Goal: Transaction & Acquisition: Purchase product/service

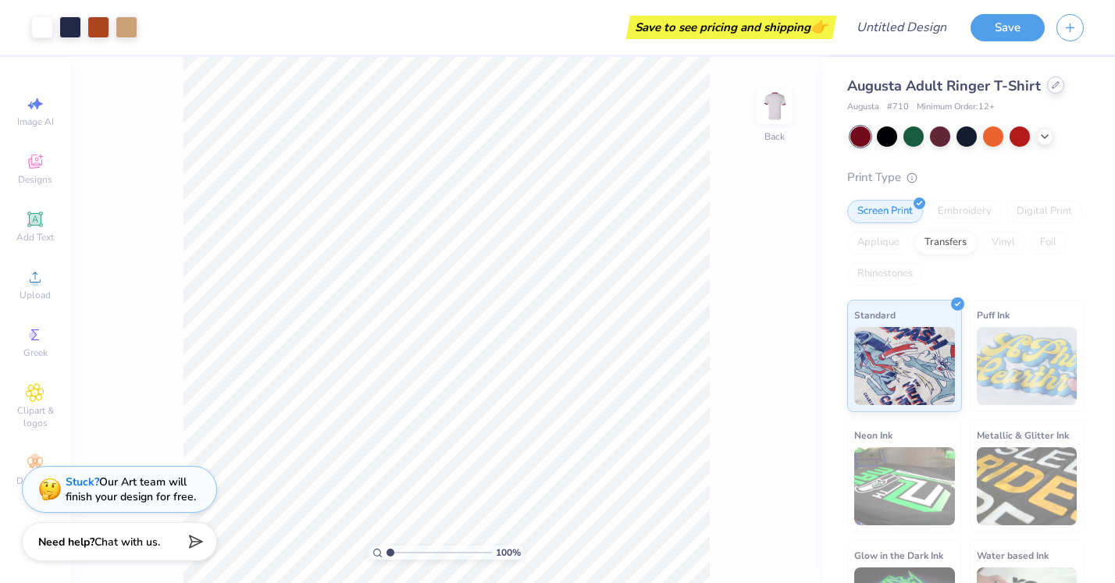
click at [1054, 87] on icon at bounding box center [1055, 85] width 8 height 8
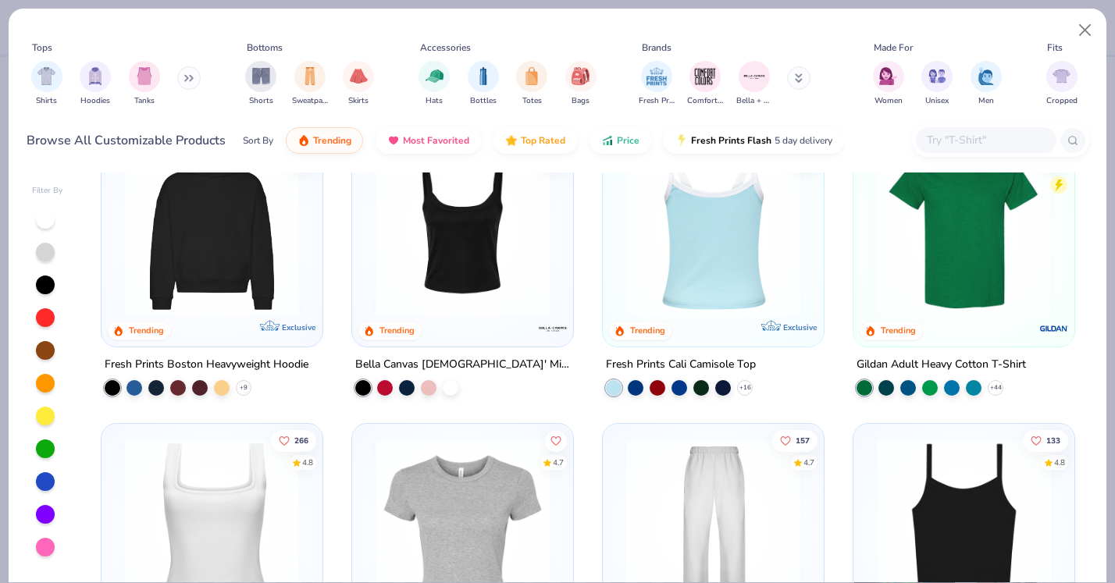
scroll to position [354, 0]
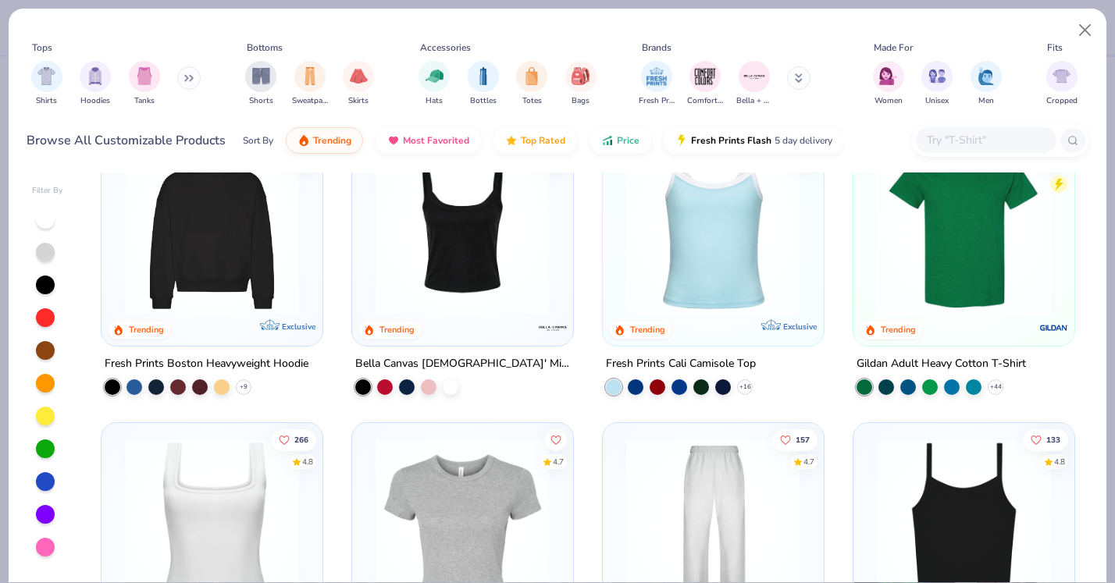
click at [907, 270] on img at bounding box center [964, 228] width 190 height 174
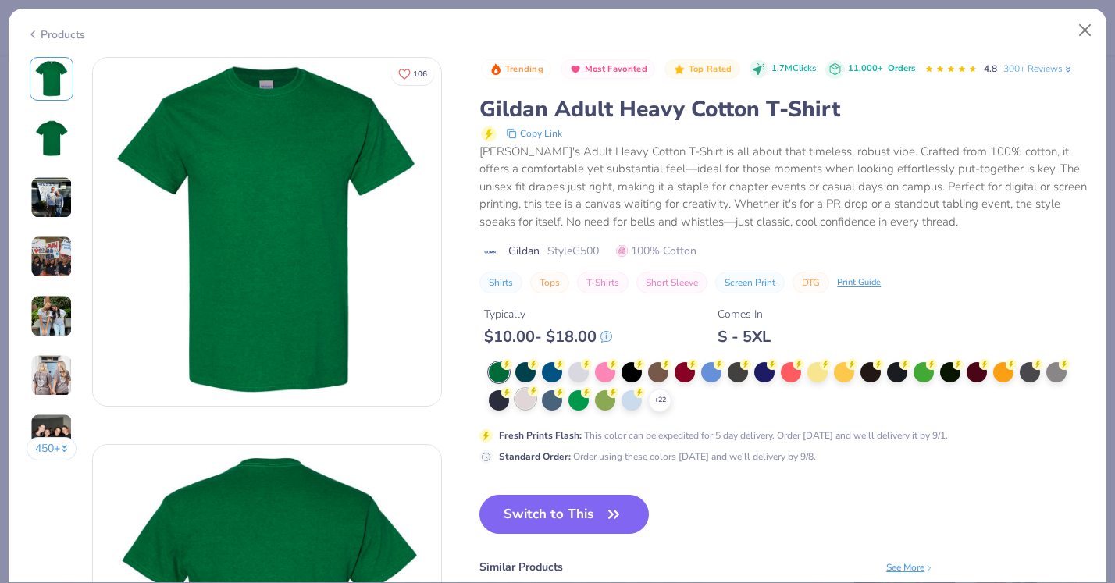
click at [528, 397] on div at bounding box center [525, 399] width 20 height 20
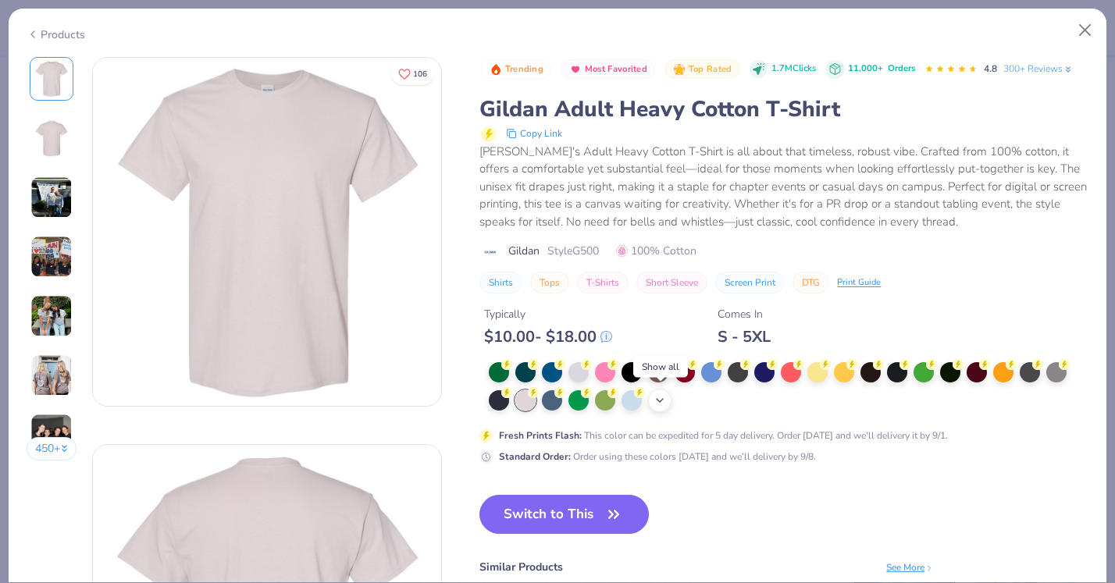
click at [662, 396] on icon at bounding box center [659, 400] width 12 height 12
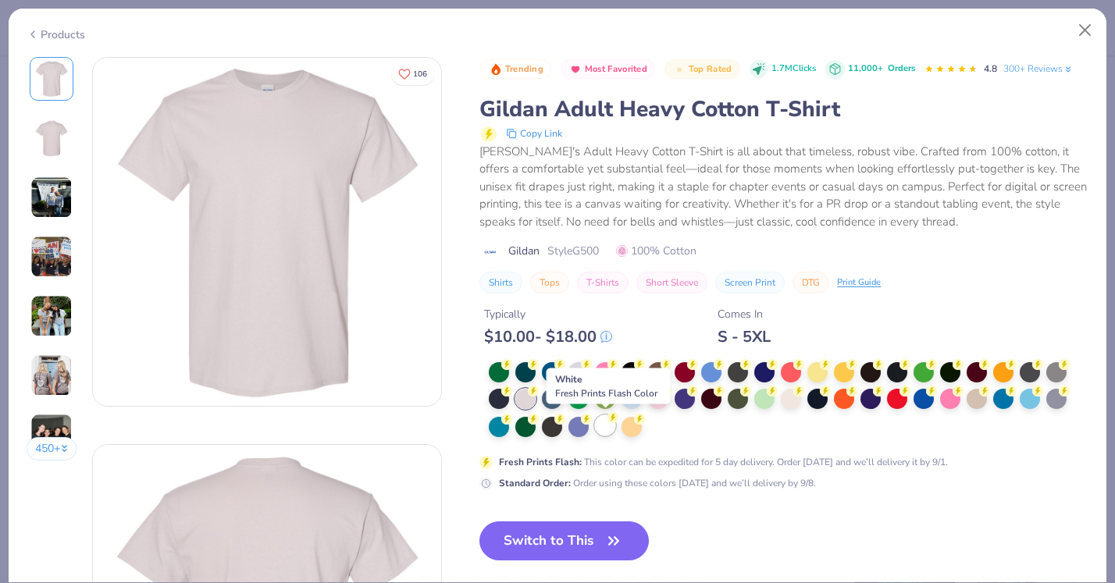
click at [606, 432] on div at bounding box center [605, 425] width 20 height 20
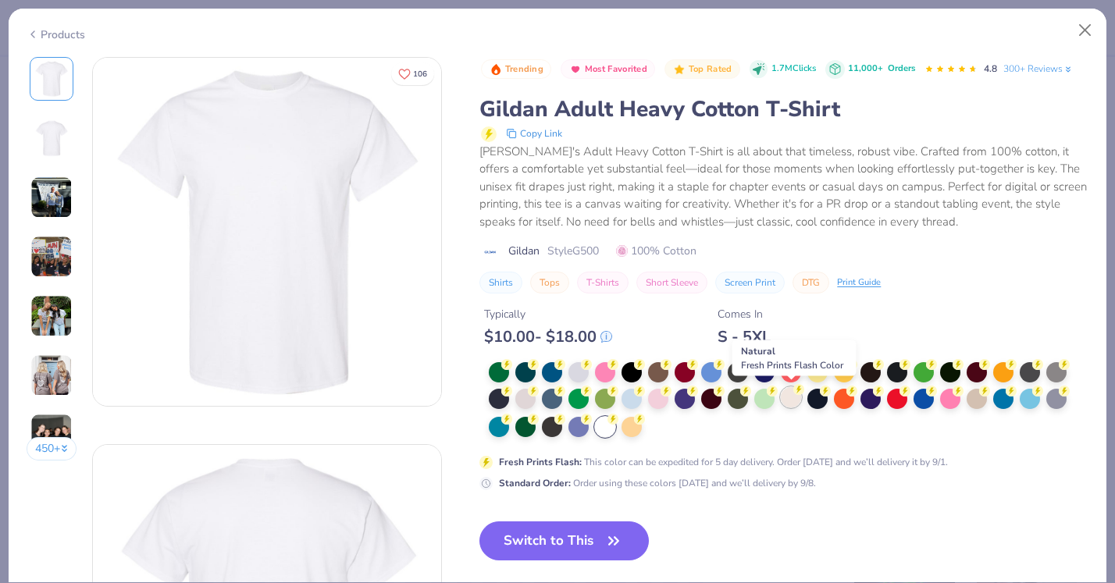
click at [795, 397] on div at bounding box center [791, 397] width 20 height 20
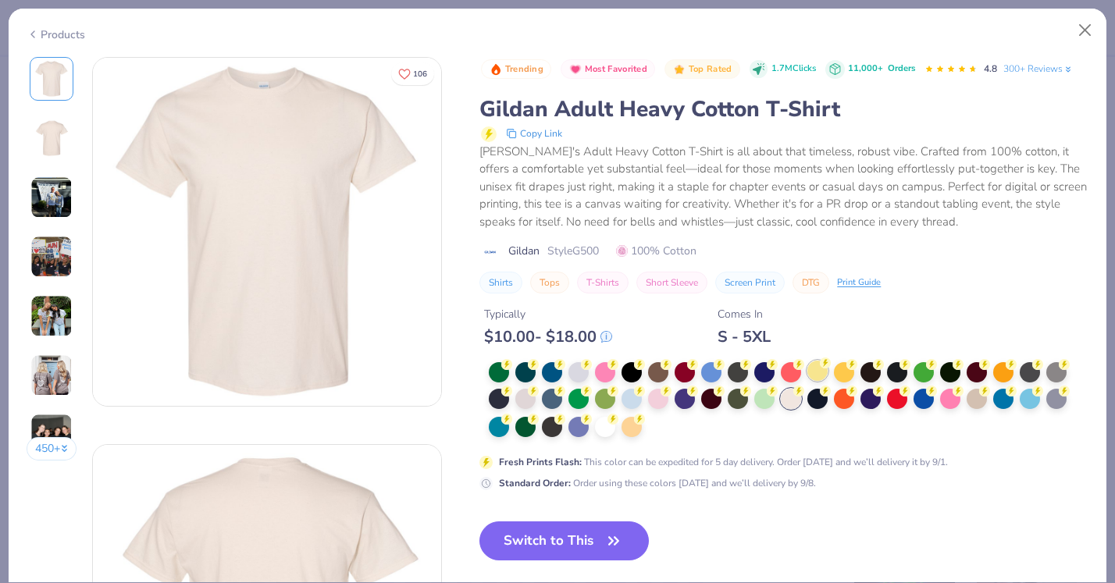
click at [813, 373] on div at bounding box center [817, 371] width 20 height 20
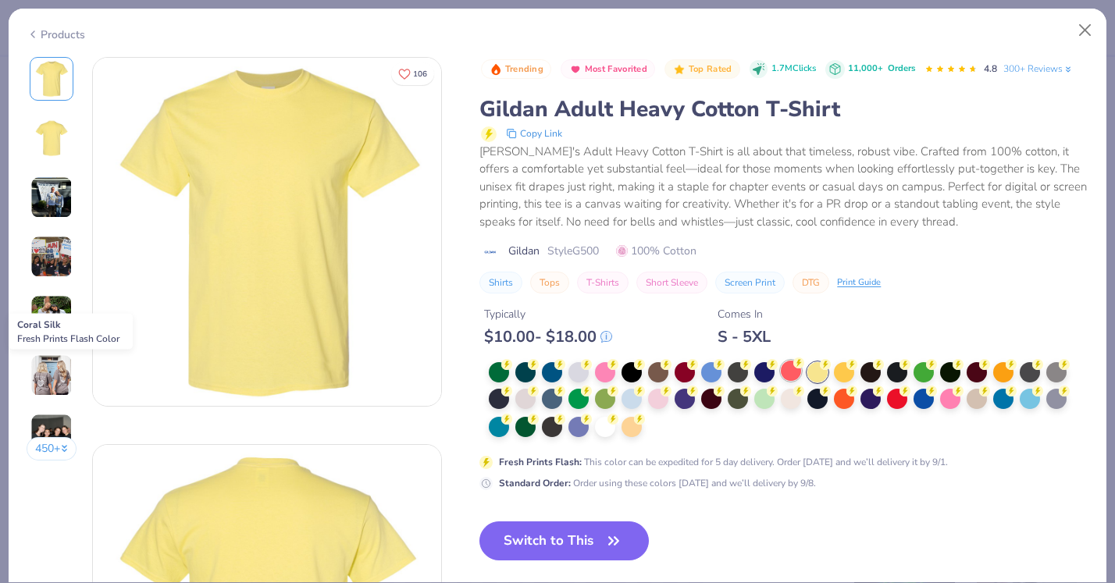
click at [790, 374] on div at bounding box center [791, 371] width 20 height 20
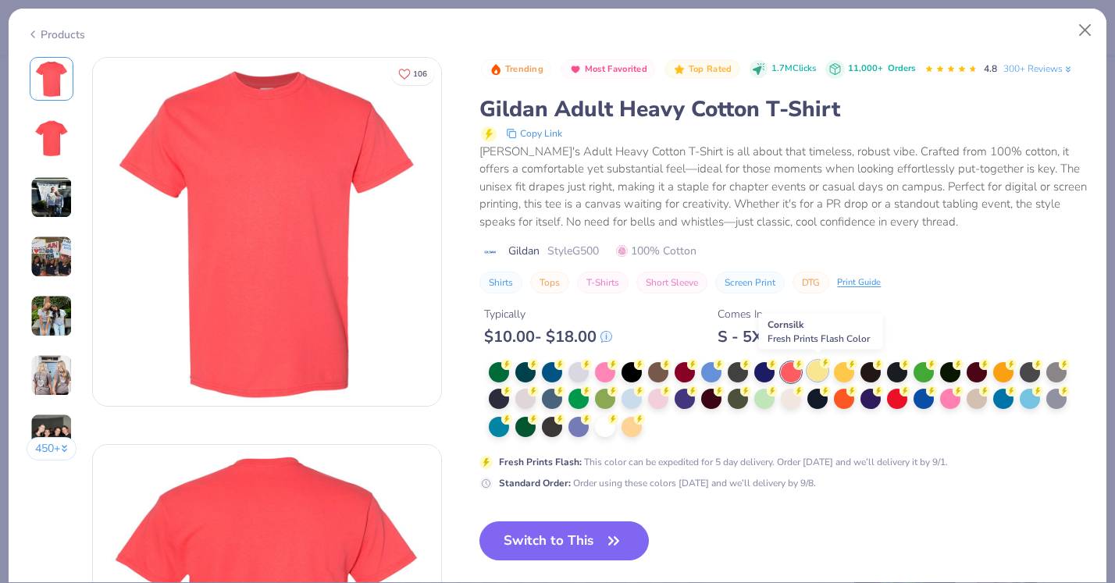
click at [812, 371] on div at bounding box center [817, 371] width 20 height 20
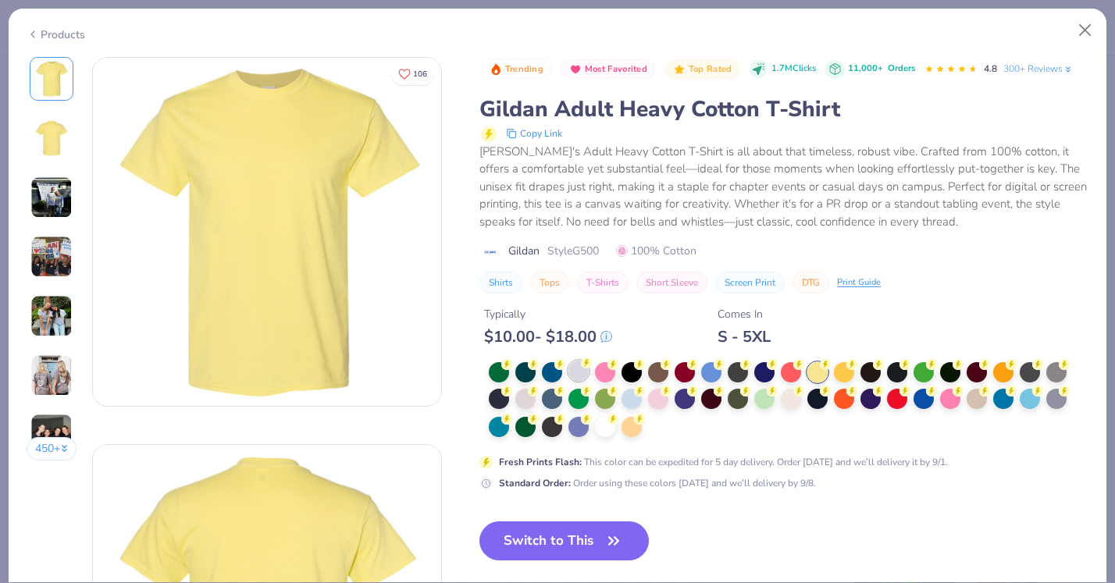
click at [576, 372] on div at bounding box center [578, 371] width 20 height 20
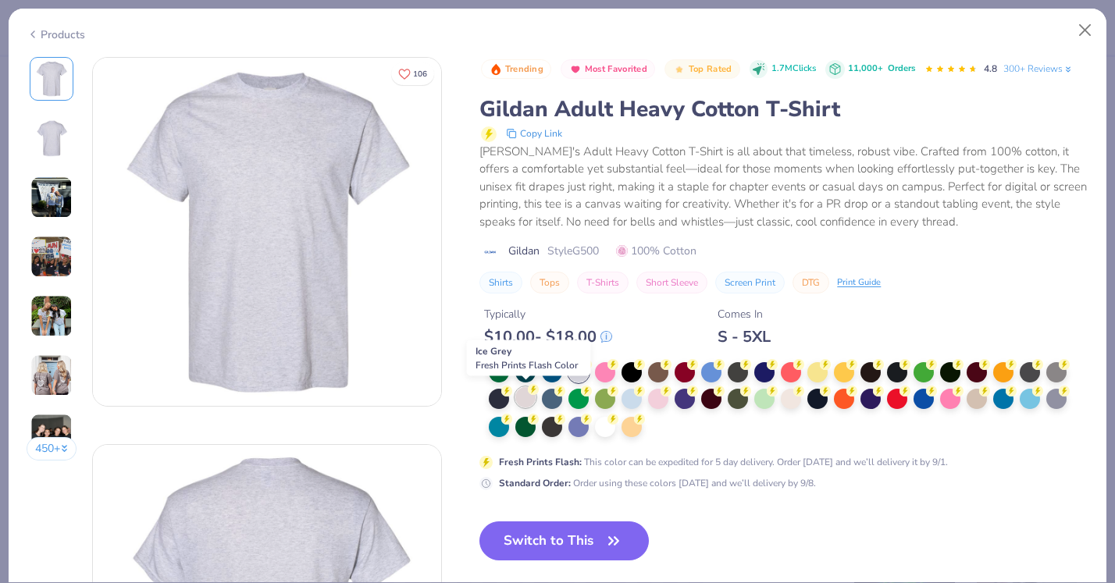
click at [515, 397] on div at bounding box center [525, 397] width 20 height 20
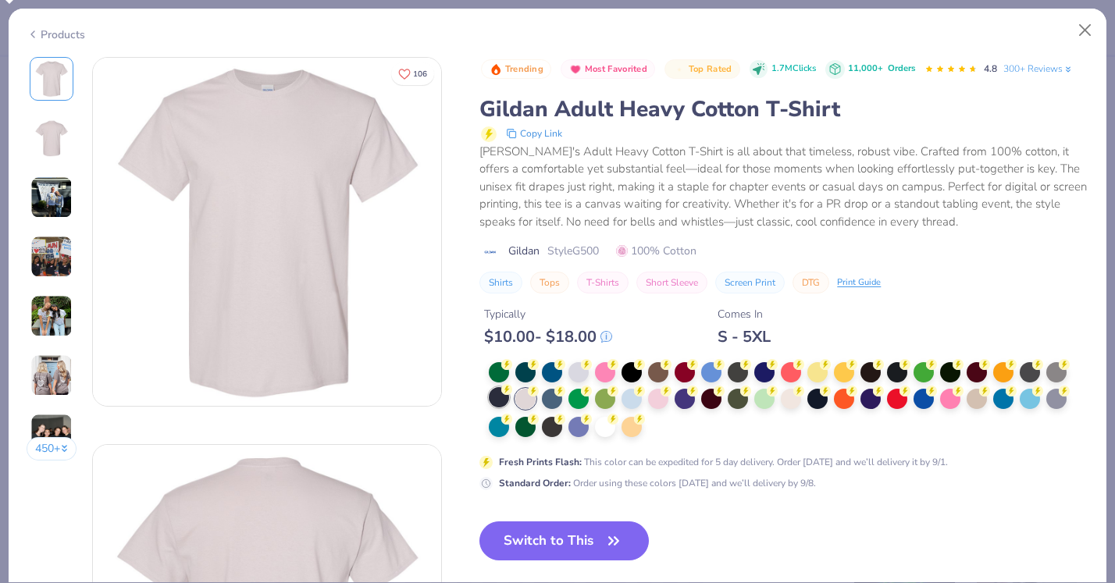
click at [505, 397] on div at bounding box center [499, 397] width 20 height 20
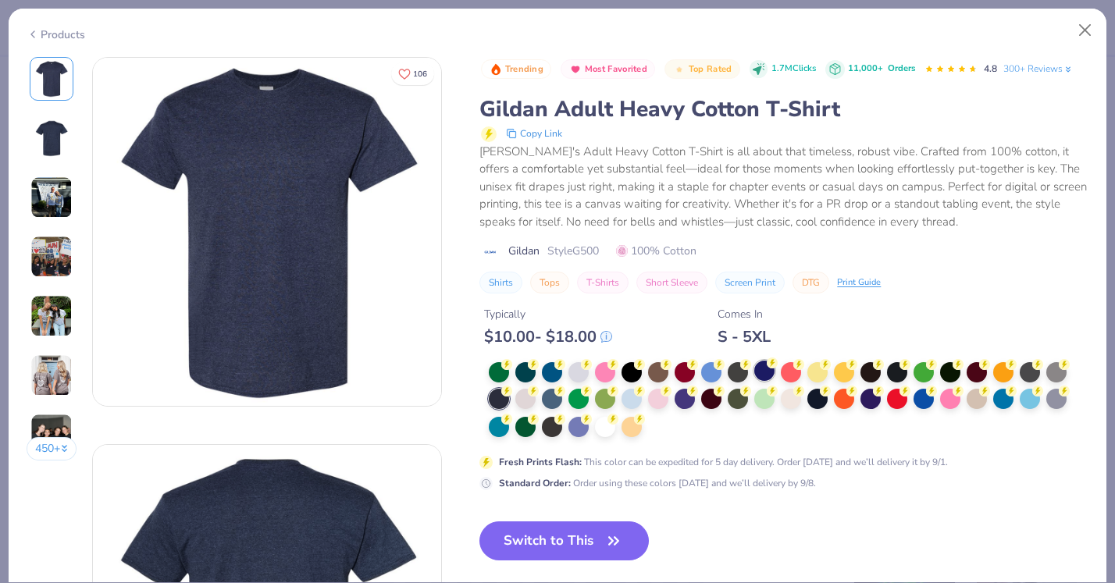
click at [760, 372] on div at bounding box center [764, 371] width 20 height 20
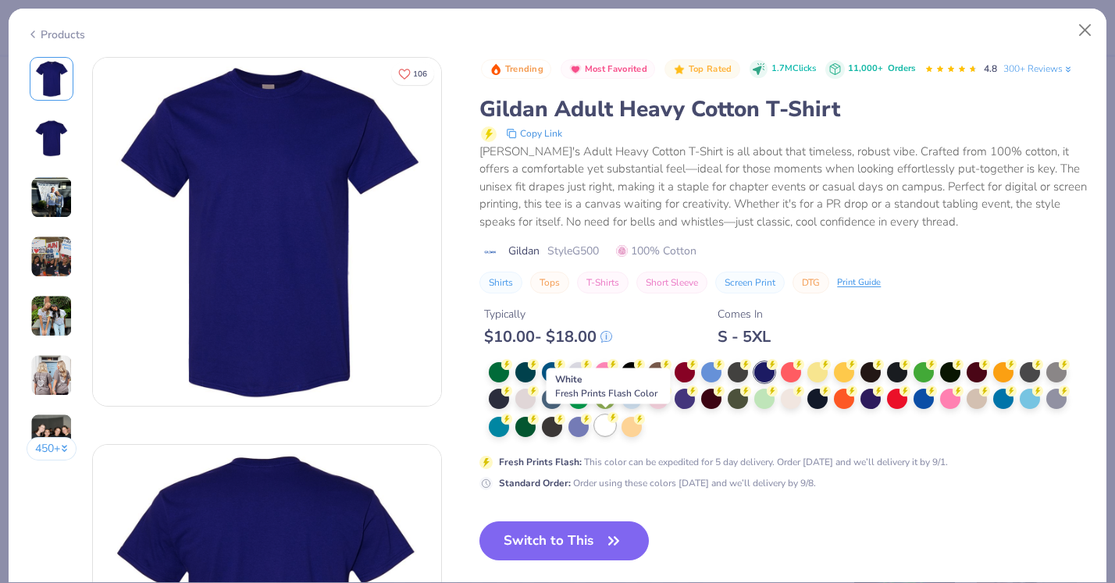
click at [610, 422] on div at bounding box center [605, 425] width 20 height 20
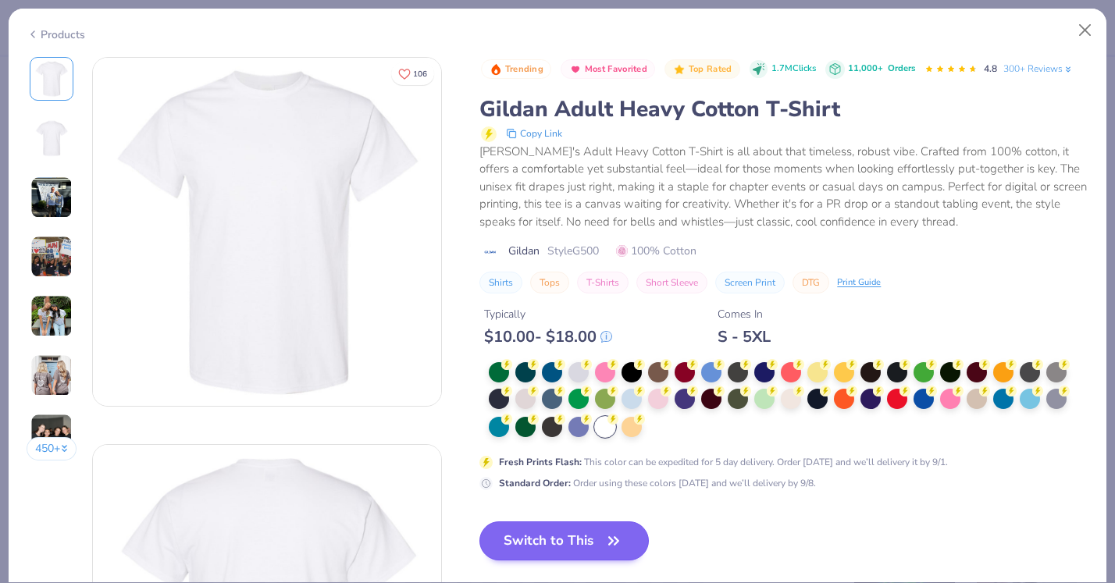
click at [614, 543] on icon "button" at bounding box center [614, 541] width 22 height 22
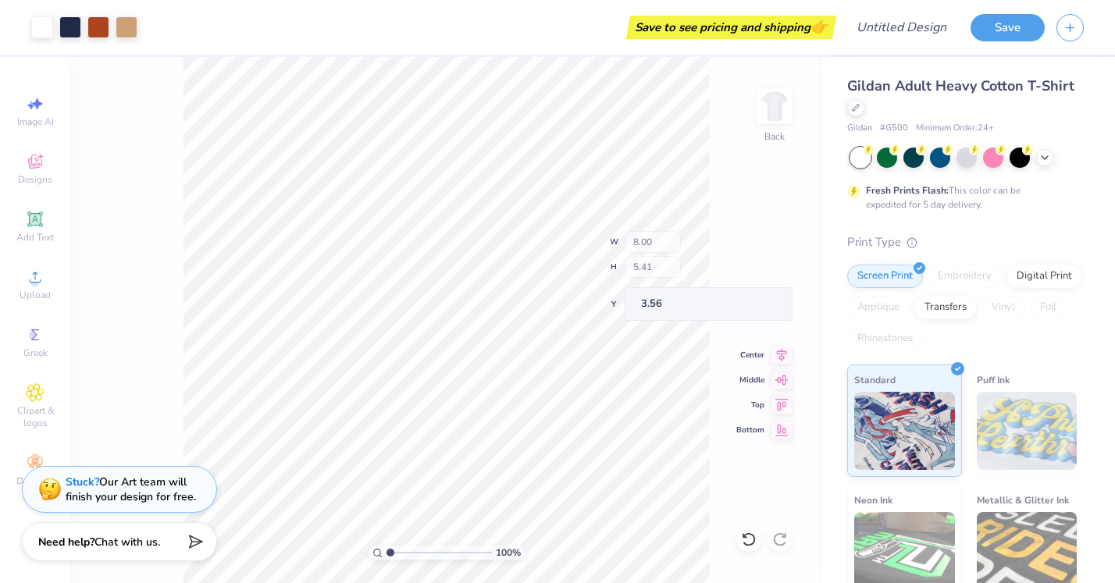
type input "7.98"
type input "1.36"
type input "7.37"
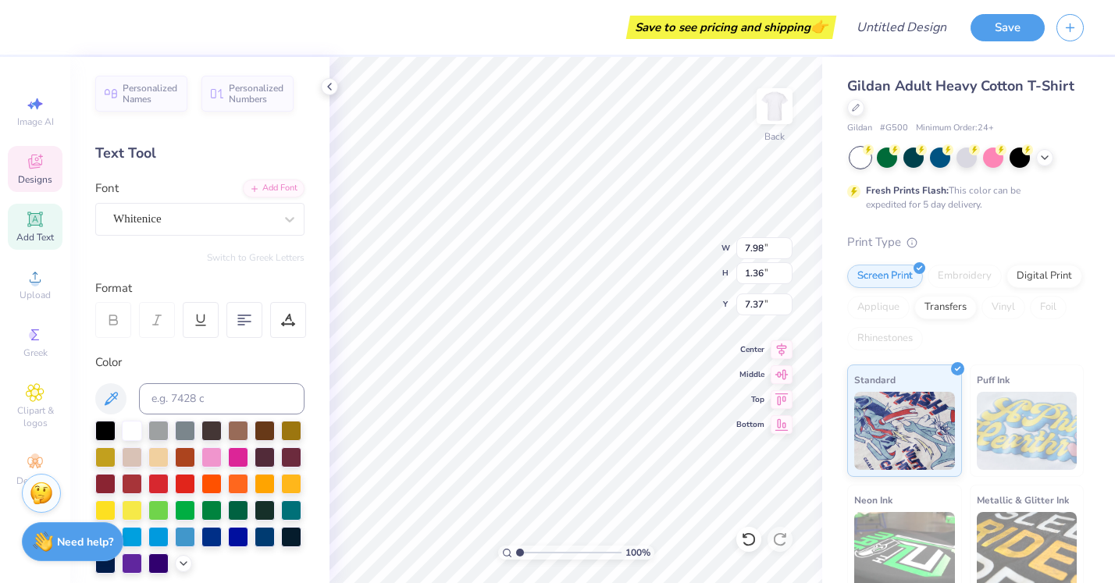
scroll to position [0, 1]
type textarea "Theta Phi Alpha"
type textarea "S"
type textarea "F"
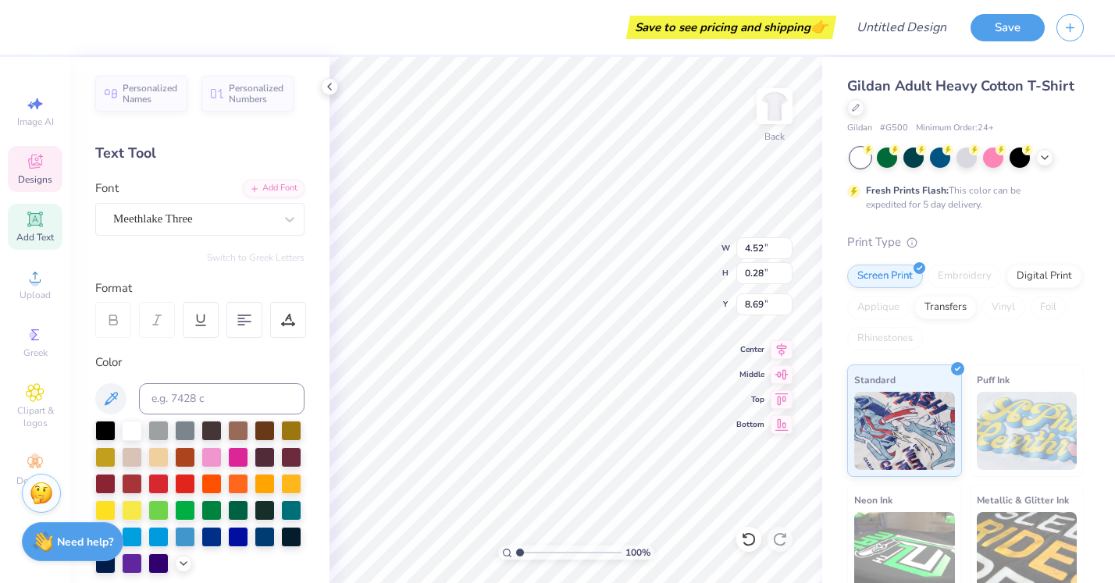
scroll to position [0, 2]
type textarea "fall 2025"
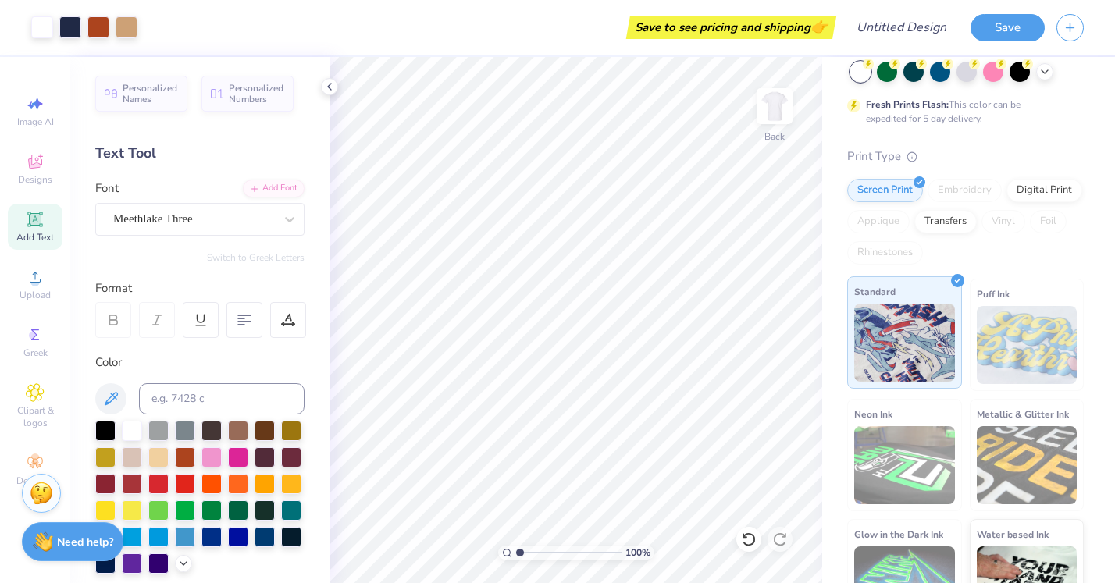
scroll to position [74, 0]
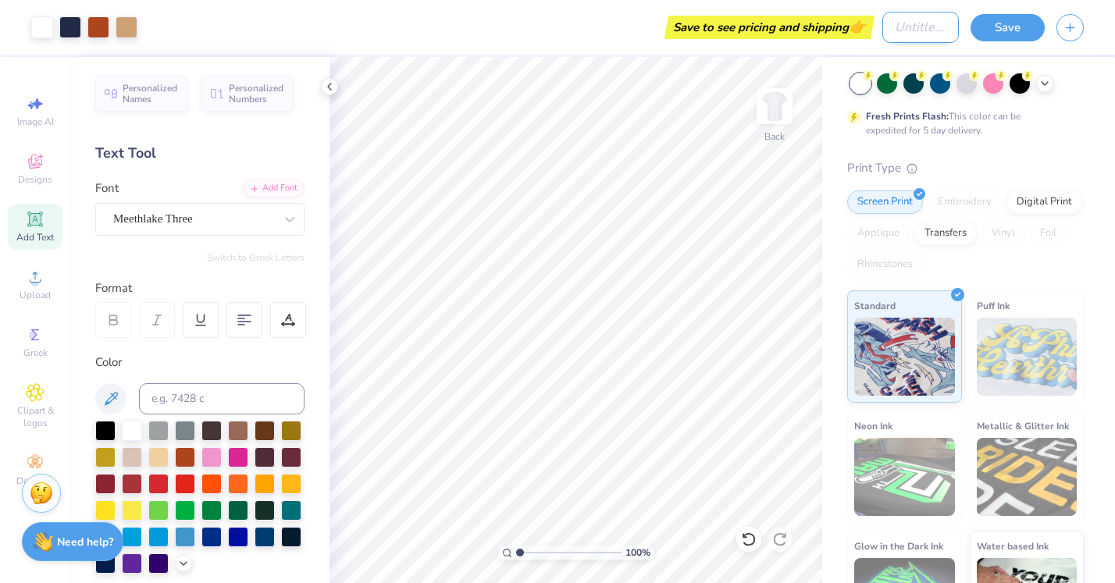
click at [882, 26] on input "Design Title" at bounding box center [920, 27] width 76 height 31
type input "recruitment shirts"
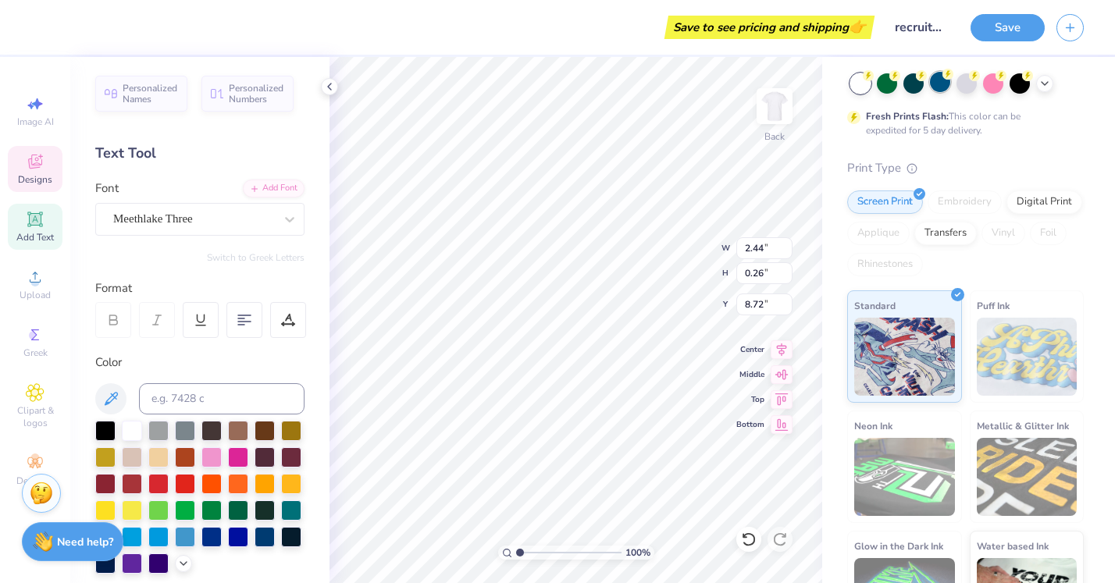
scroll to position [0, 0]
type textarea "est. 1912"
click at [1007, 158] on div "Gildan Adult Heavy Cotton T-Shirt Gildan # G500 Minimum Order: 24 + Fresh Print…" at bounding box center [965, 323] width 237 height 642
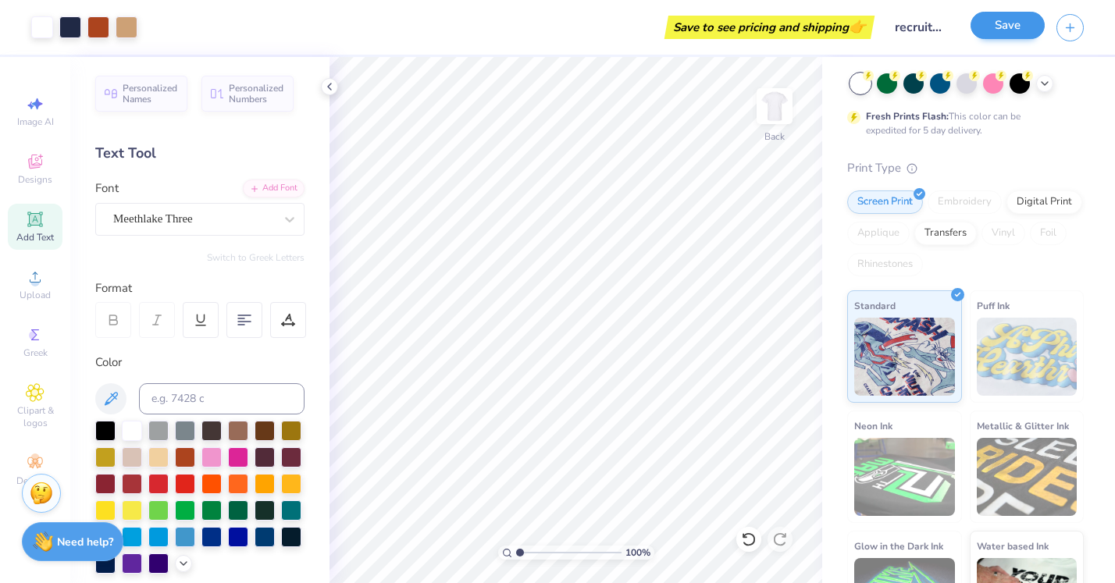
click at [1007, 22] on button "Save" at bounding box center [1007, 25] width 74 height 27
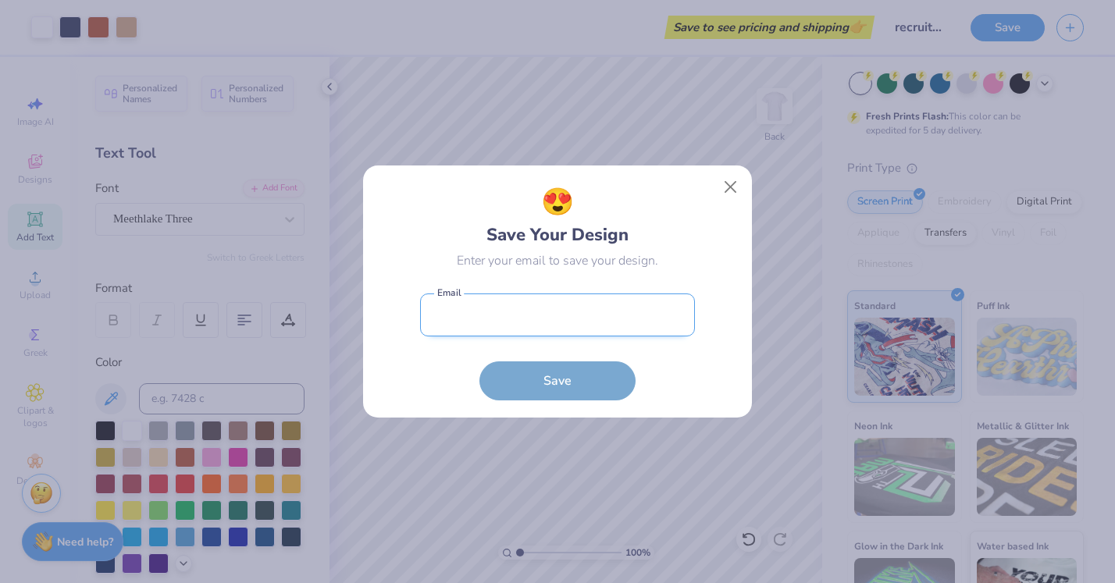
click at [534, 315] on input "email" at bounding box center [557, 315] width 275 height 43
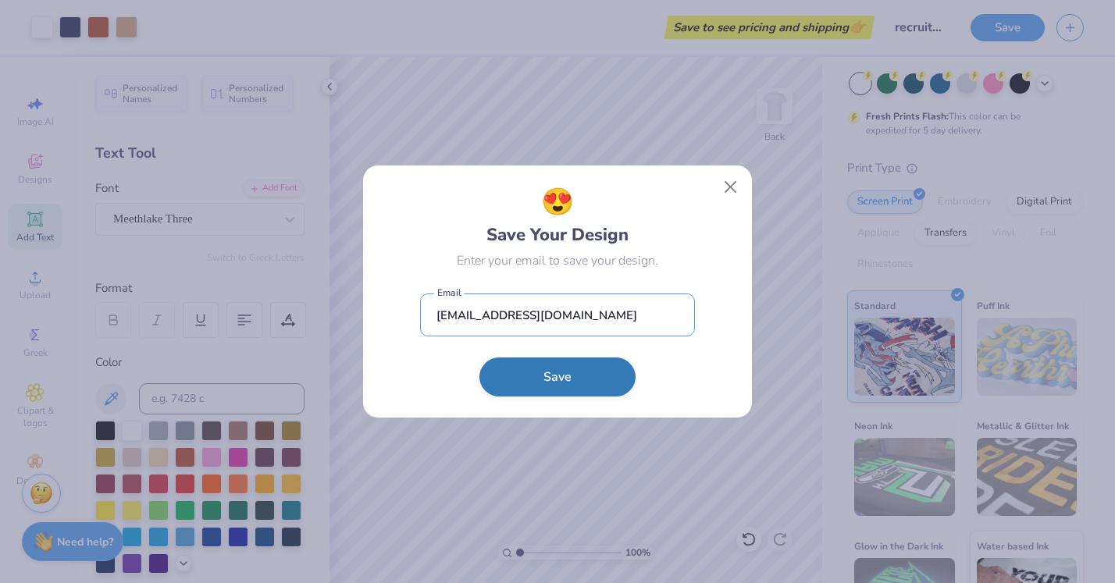
type input "[EMAIL_ADDRESS][DOMAIN_NAME]"
click at [615, 368] on button "Save" at bounding box center [557, 377] width 156 height 39
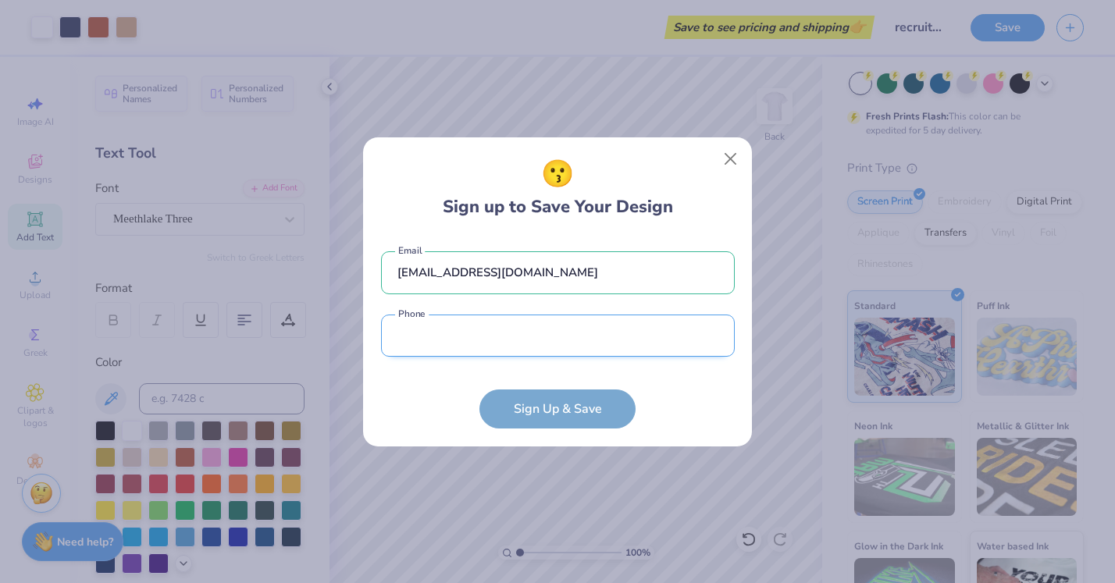
click at [550, 330] on input "tel" at bounding box center [558, 336] width 354 height 43
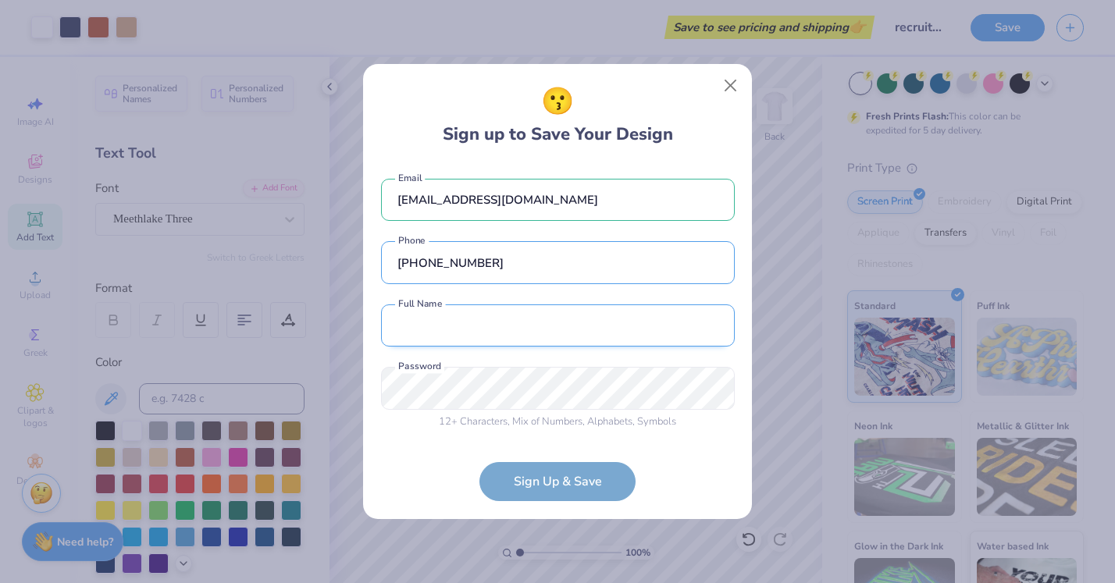
type input "[PHONE_NUMBER]"
click at [521, 309] on input "text" at bounding box center [558, 325] width 354 height 43
type input "[PERSON_NAME]"
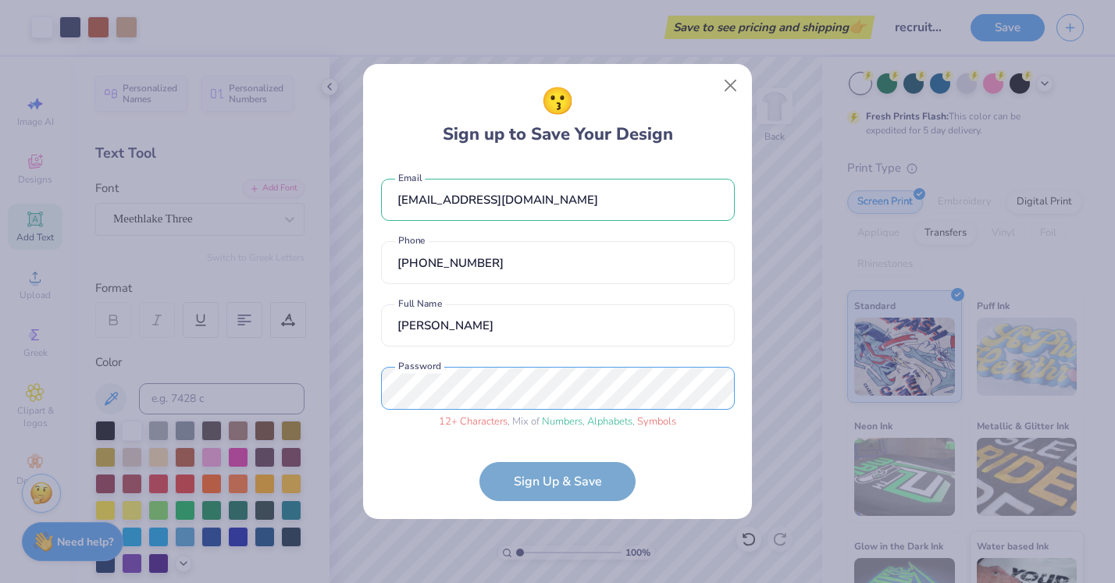
scroll to position [41, 0]
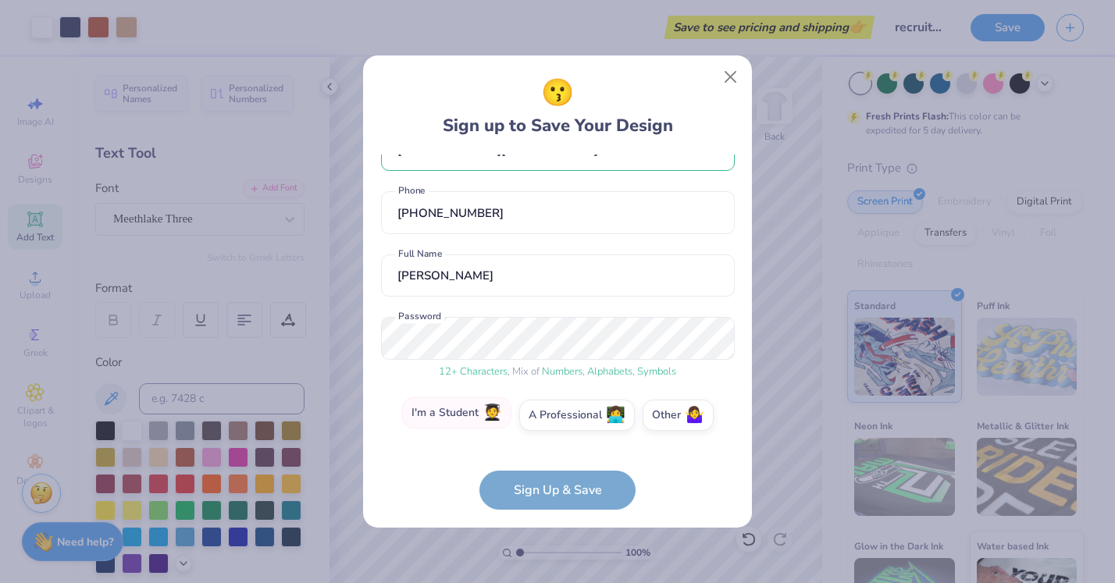
click at [472, 415] on label "I'm a Student 🧑‍🎓" at bounding box center [456, 412] width 109 height 31
click at [553, 456] on input "I'm a Student 🧑‍🎓" at bounding box center [558, 461] width 10 height 10
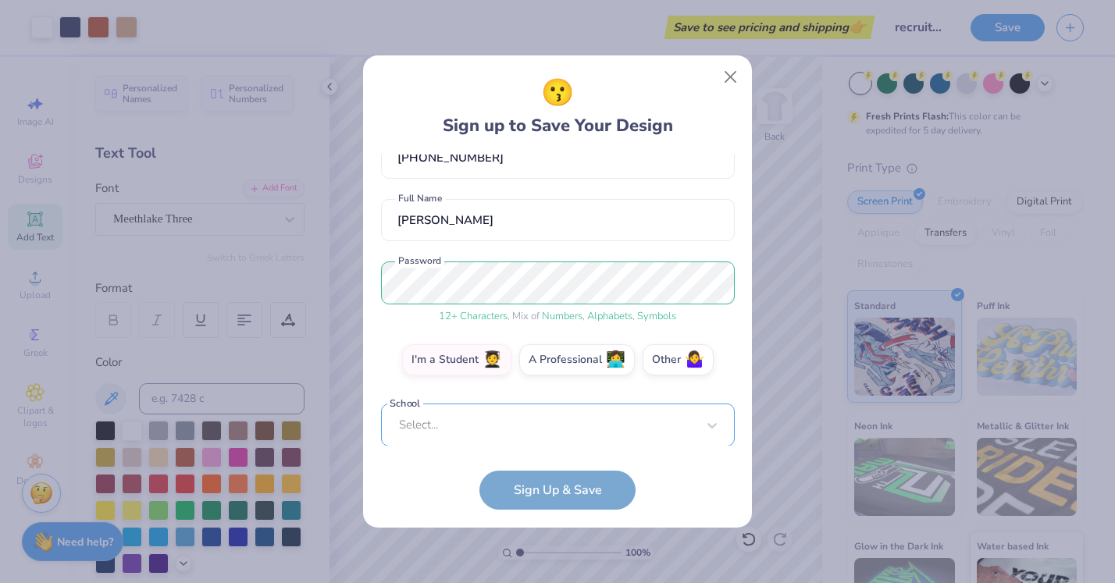
click at [485, 435] on div "[EMAIL_ADDRESS][DOMAIN_NAME] Email [PHONE_NUMBER] Phone [PERSON_NAME] Full Name…" at bounding box center [558, 301] width 354 height 292
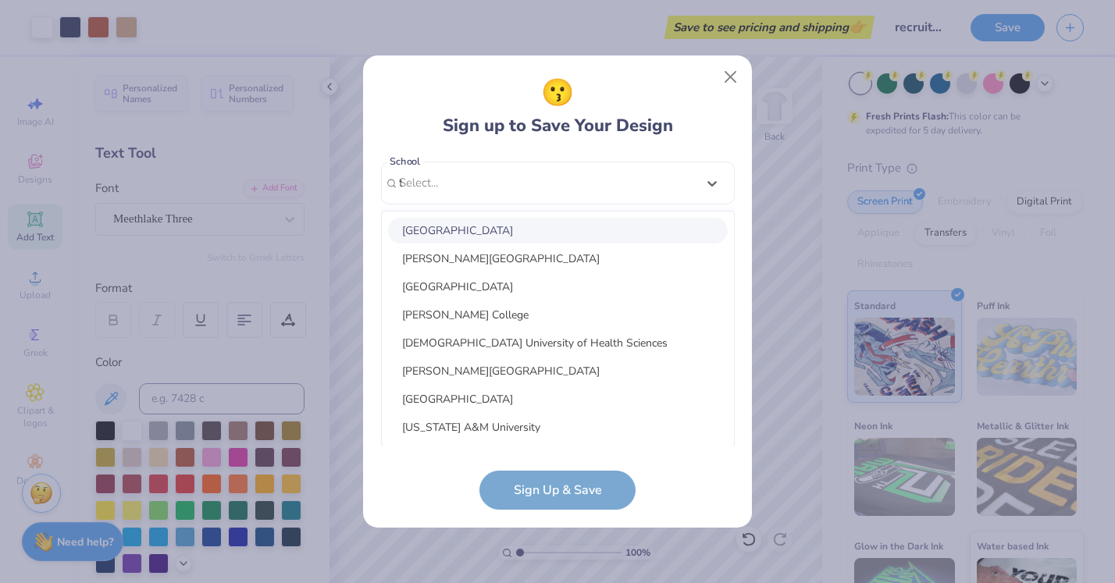
scroll to position [157, 0]
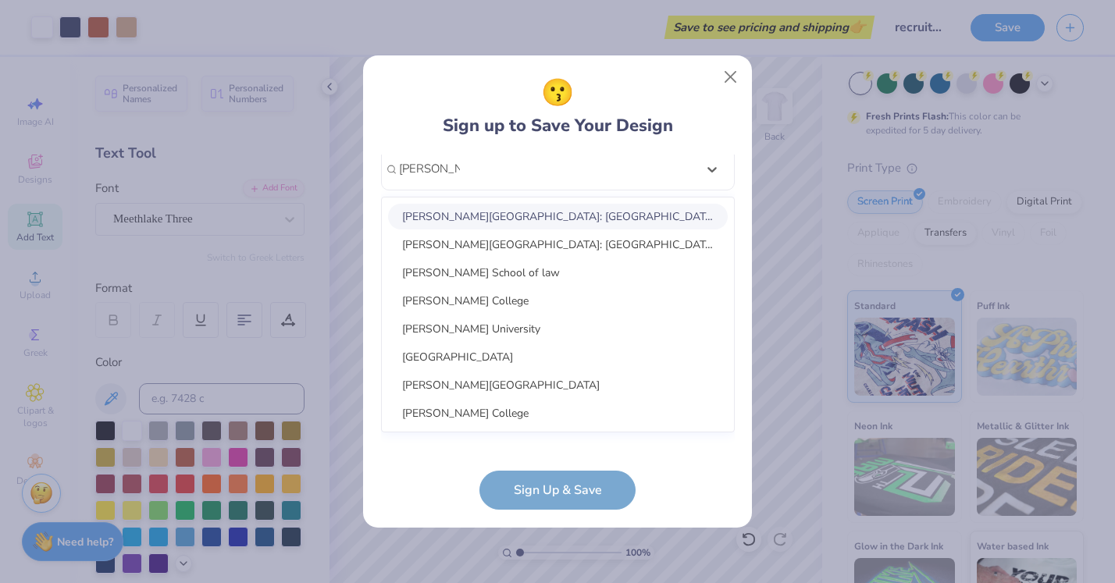
click at [504, 217] on div "[PERSON_NAME][GEOGRAPHIC_DATA]: [GEOGRAPHIC_DATA]" at bounding box center [558, 217] width 340 height 26
type input "[PERSON_NAME]"
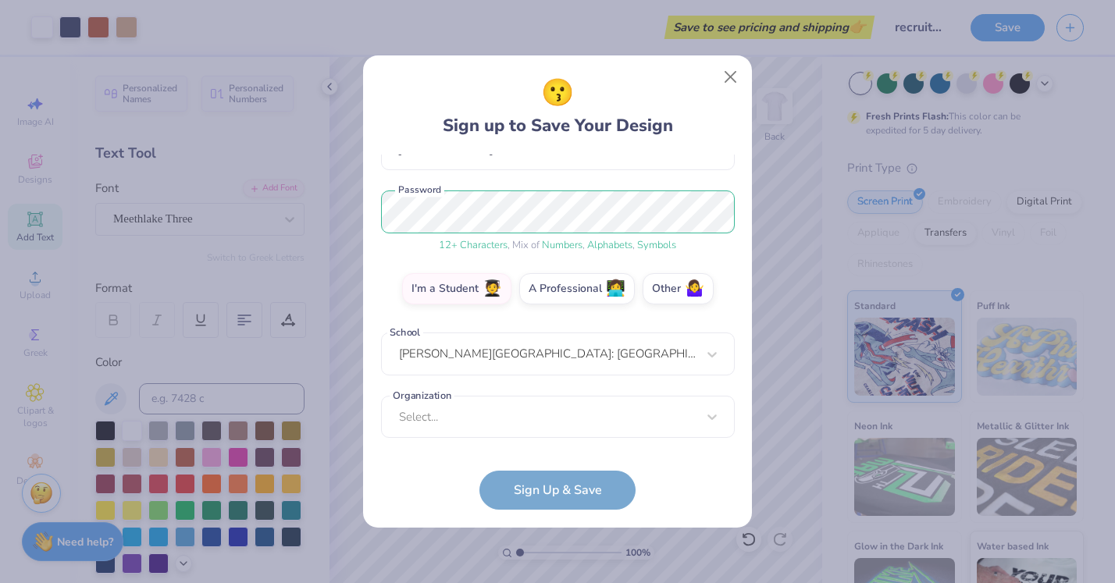
scroll to position [167, 0]
click at [496, 410] on div "Select..." at bounding box center [558, 418] width 354 height 43
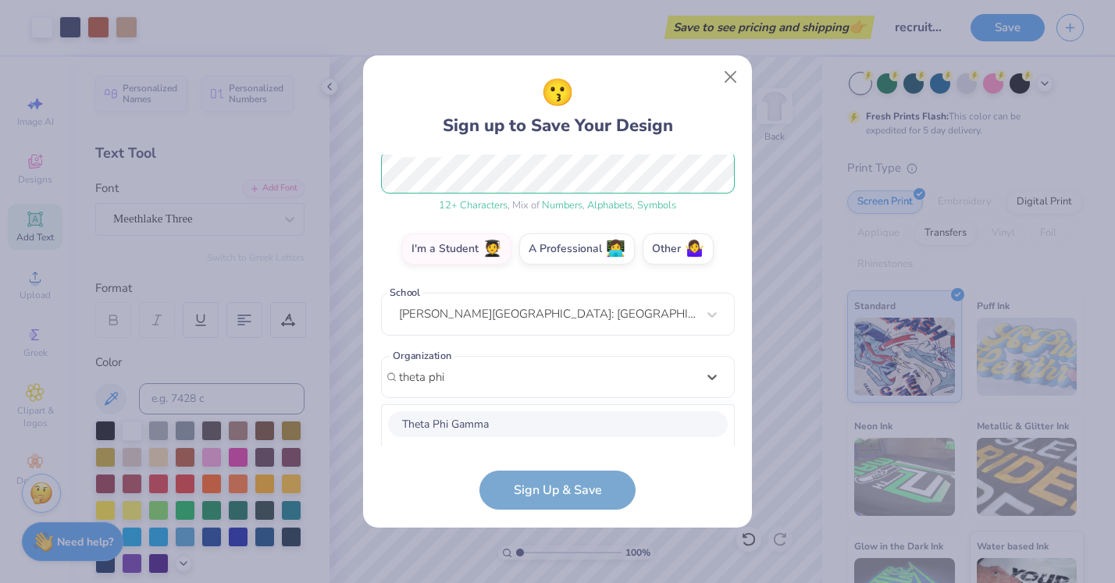
scroll to position [402, 0]
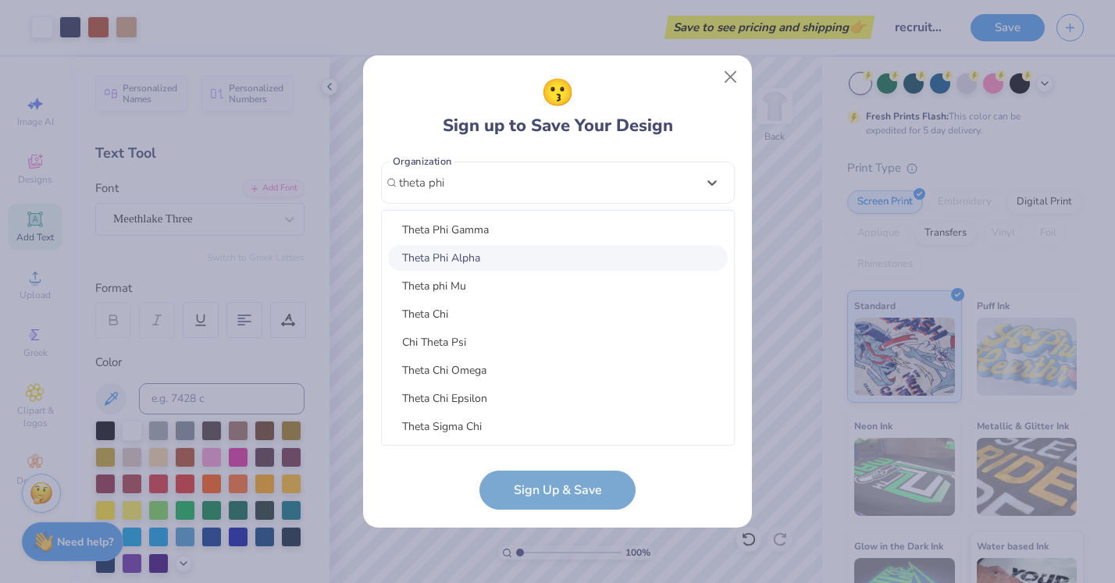
click at [502, 250] on div "Theta Phi Alpha" at bounding box center [558, 258] width 340 height 26
type input "theta phi"
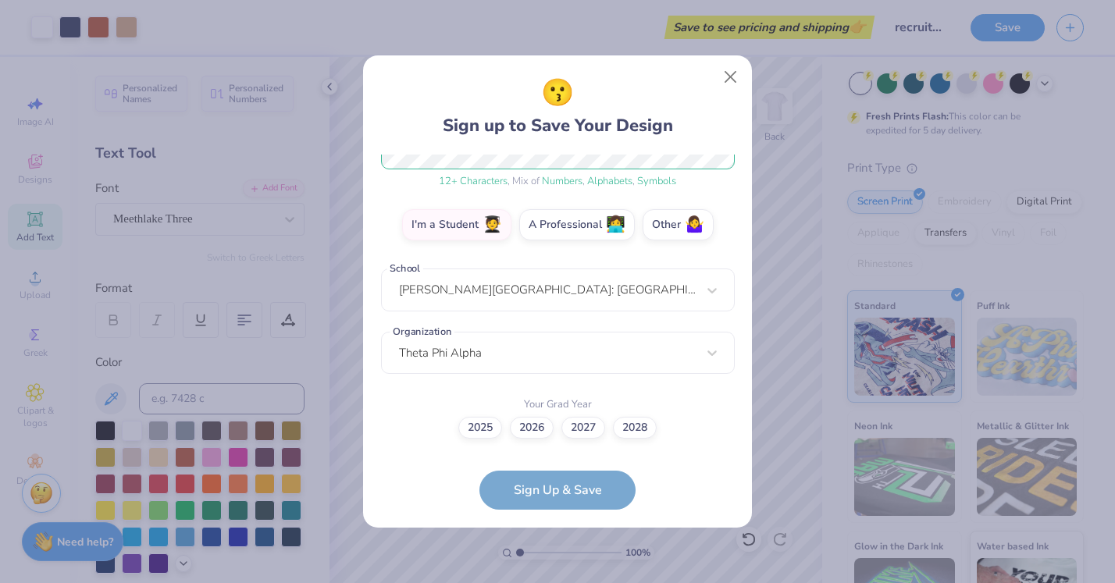
scroll to position [231, 0]
click at [639, 430] on label "2028" at bounding box center [635, 426] width 44 height 22
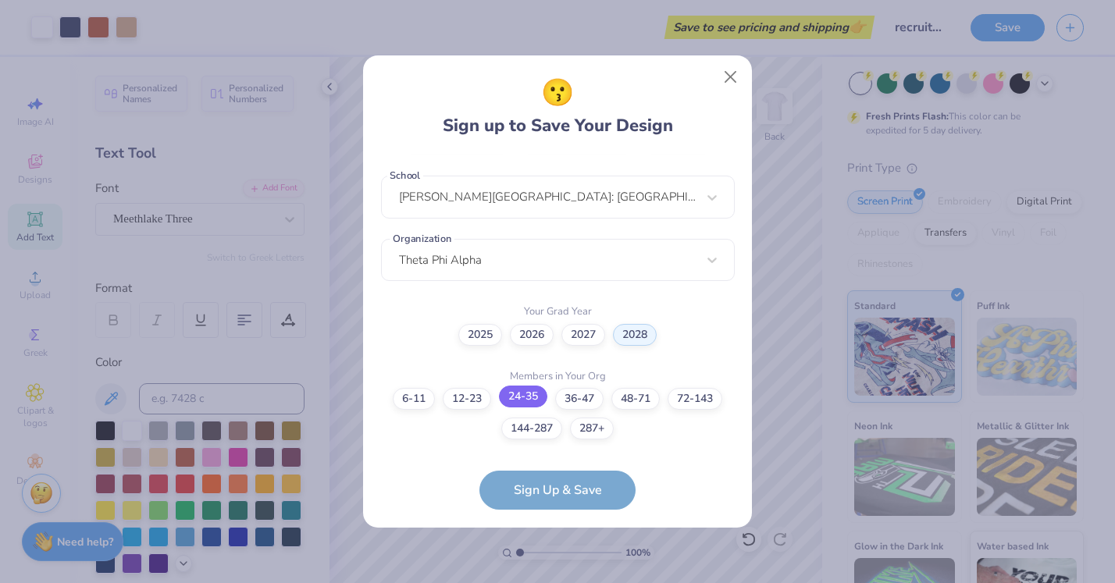
click at [541, 394] on label "24-35" at bounding box center [523, 397] width 48 height 22
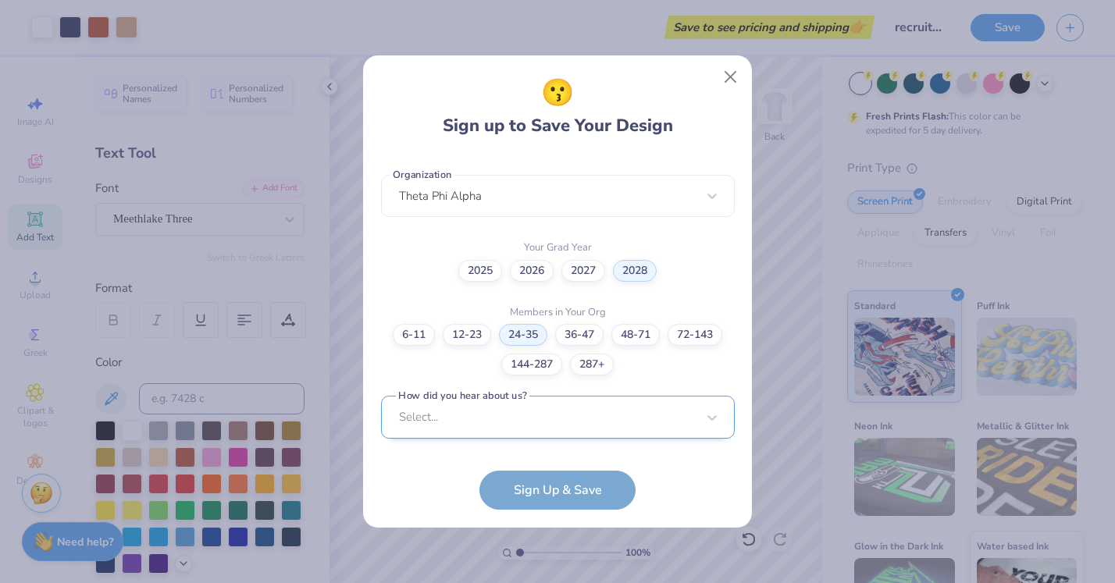
click at [547, 415] on div "Select..." at bounding box center [558, 417] width 354 height 43
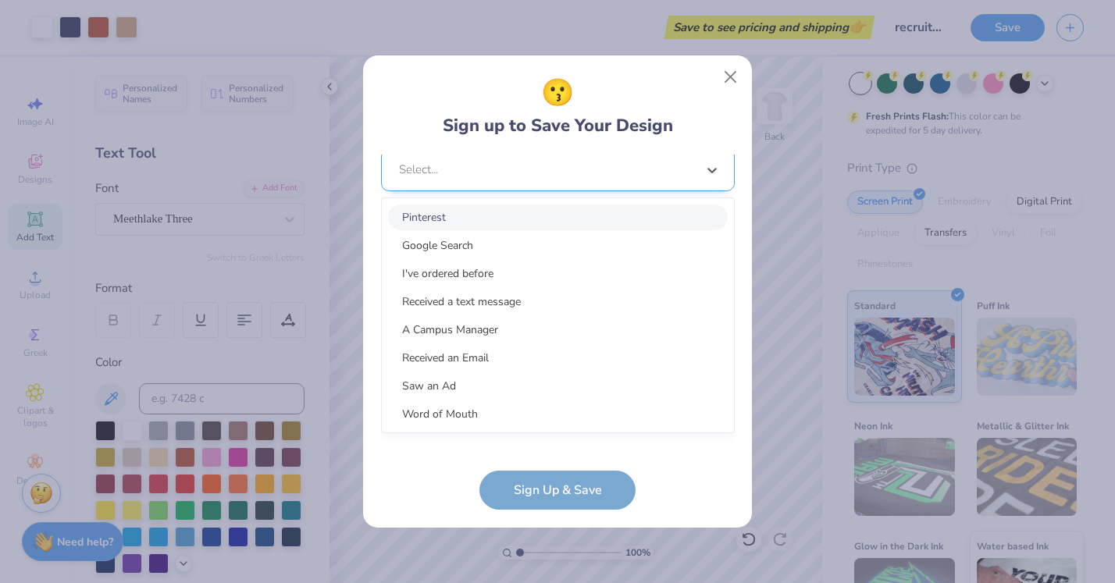
scroll to position [622, 0]
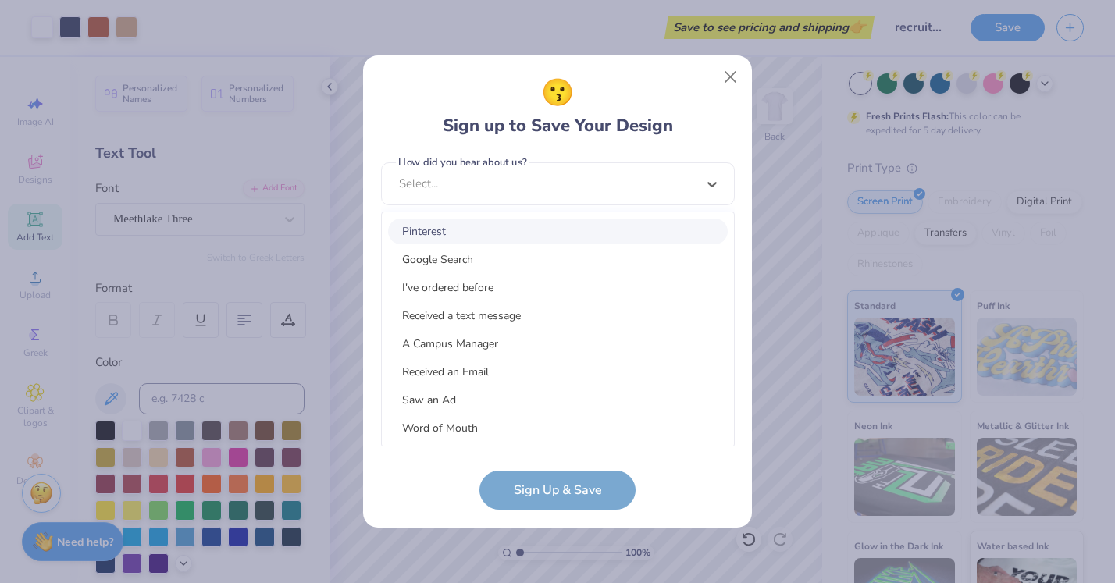
click at [465, 237] on div "Pinterest" at bounding box center [558, 232] width 340 height 26
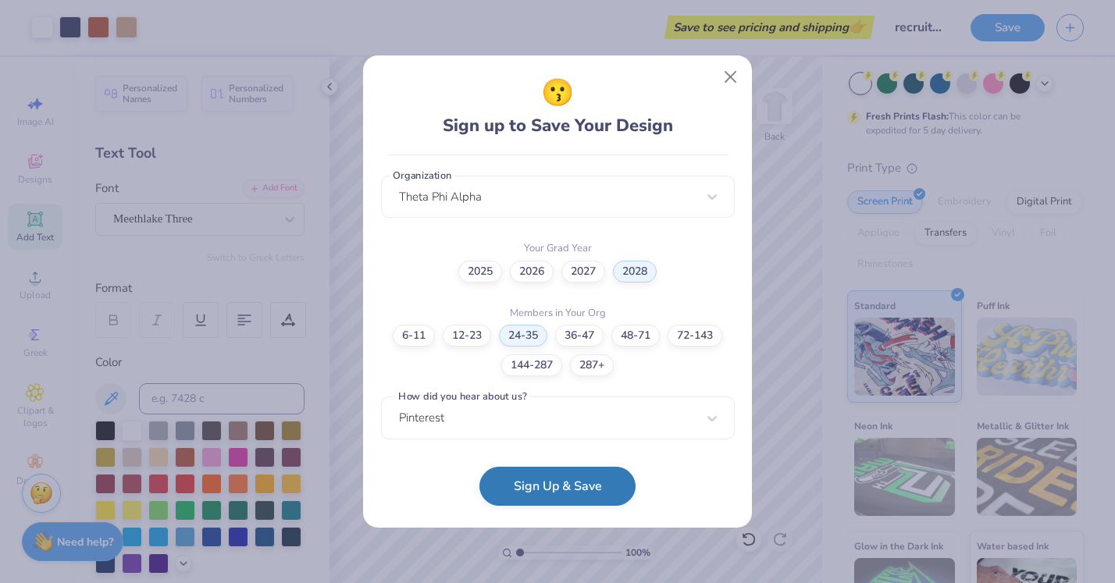
click at [571, 485] on button "Sign Up & Save" at bounding box center [557, 486] width 156 height 39
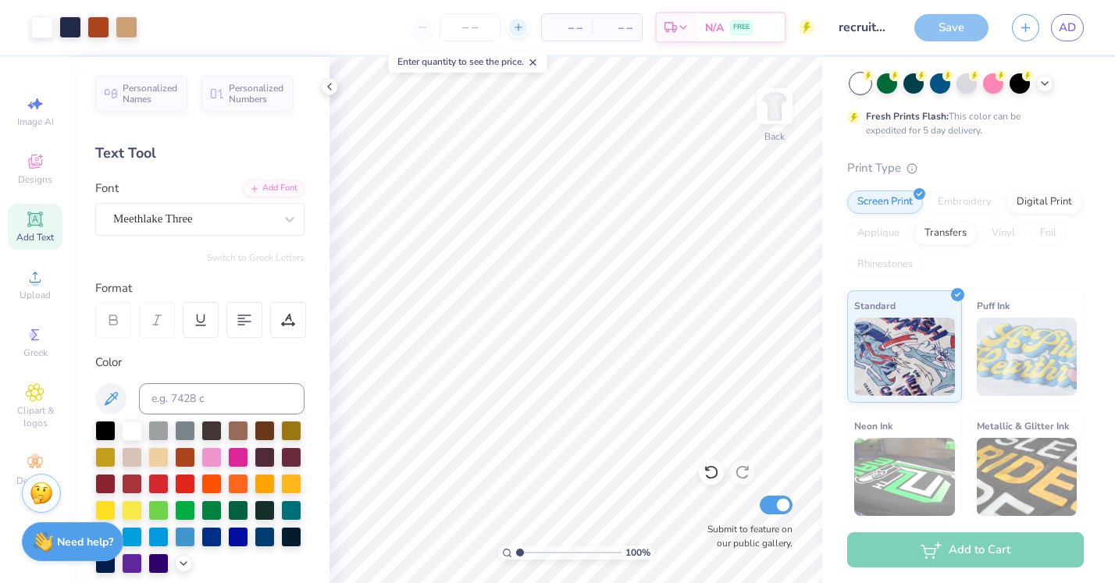
click at [476, 28] on input "number" at bounding box center [469, 27] width 61 height 28
click at [516, 27] on icon at bounding box center [518, 27] width 11 height 11
click at [542, 31] on div "$32.80 Per Item" at bounding box center [515, 27] width 52 height 27
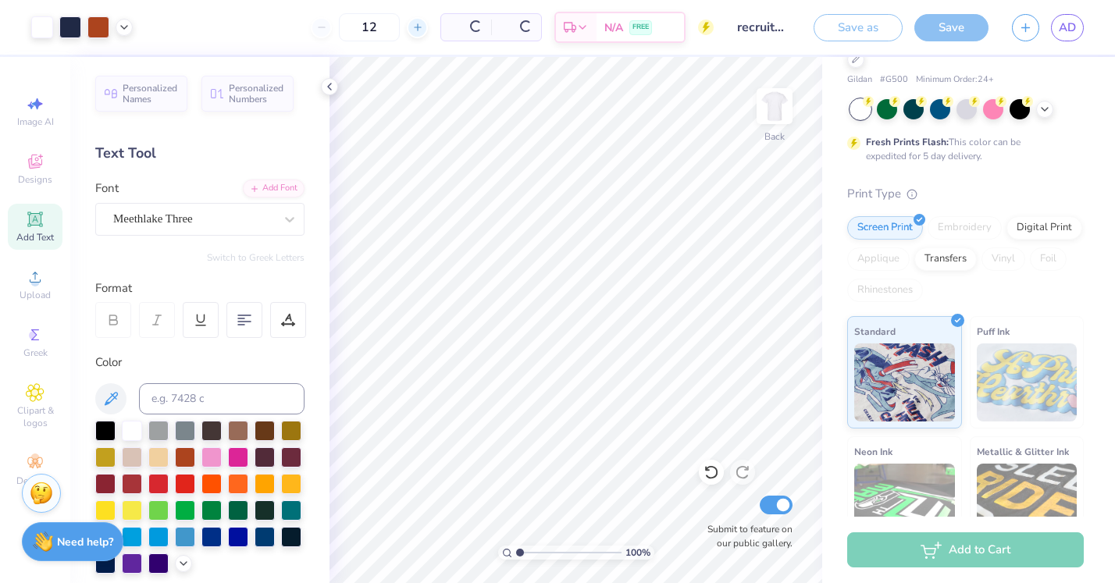
click at [503, 27] on div "12 Per Item Total Est. Delivery N/A FREE" at bounding box center [428, 27] width 569 height 55
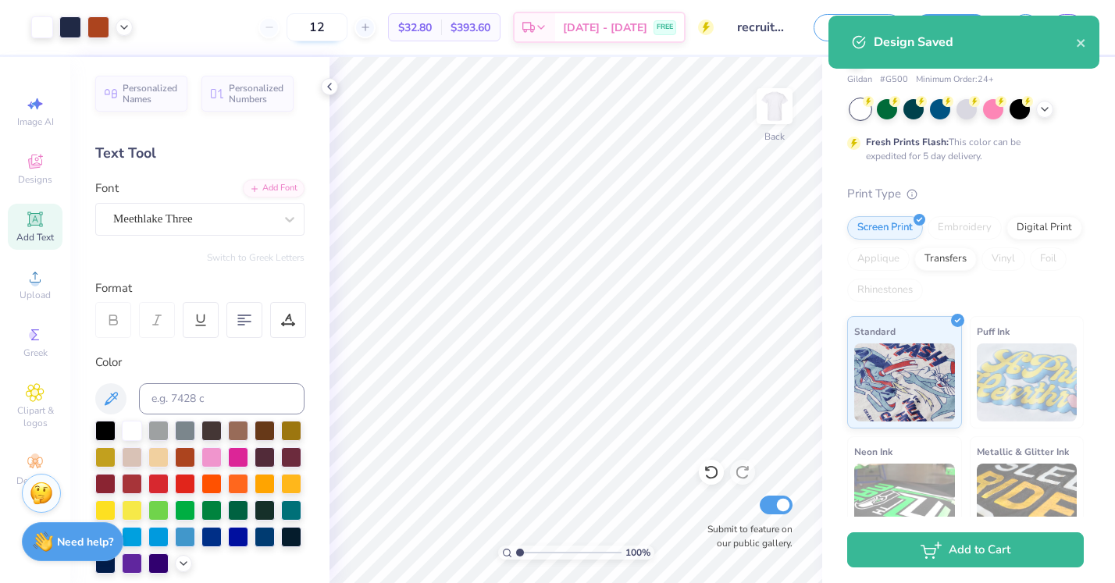
click at [347, 27] on input "12" at bounding box center [316, 27] width 61 height 28
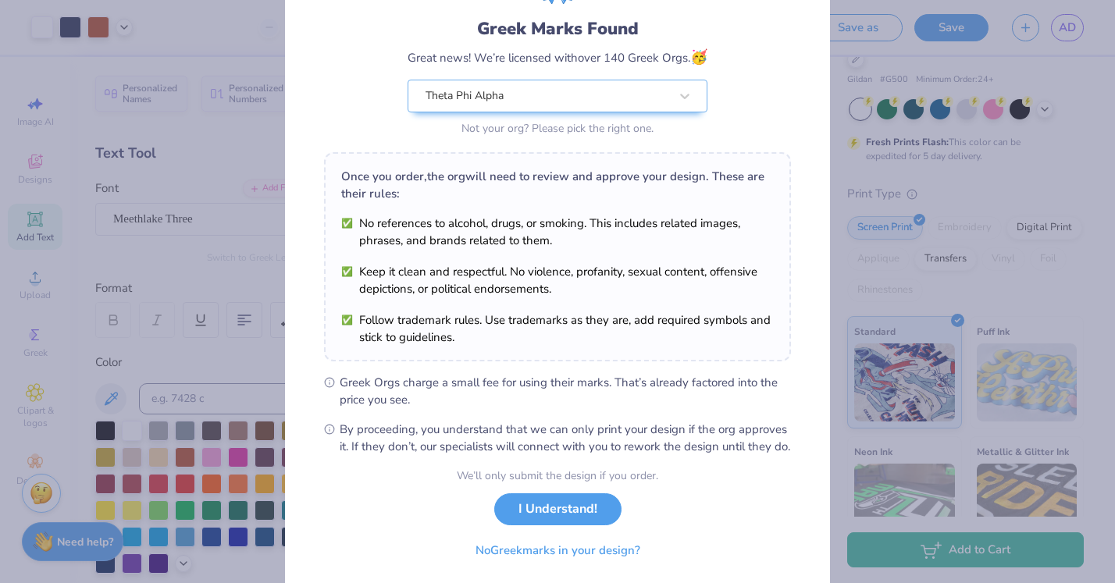
scroll to position [119, 0]
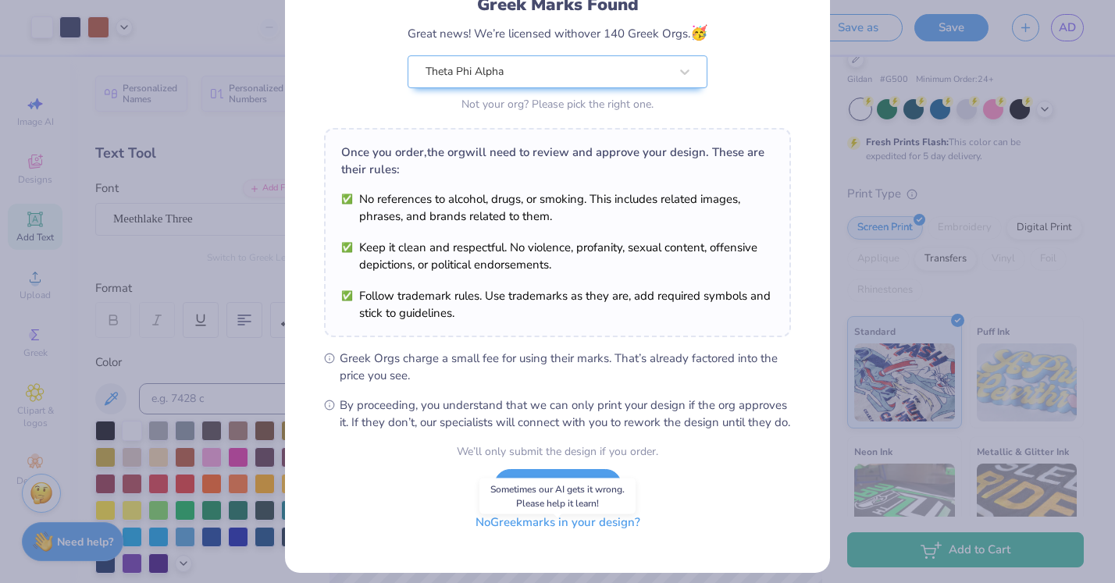
click at [607, 539] on button "No Greek marks in your design?" at bounding box center [557, 523] width 191 height 32
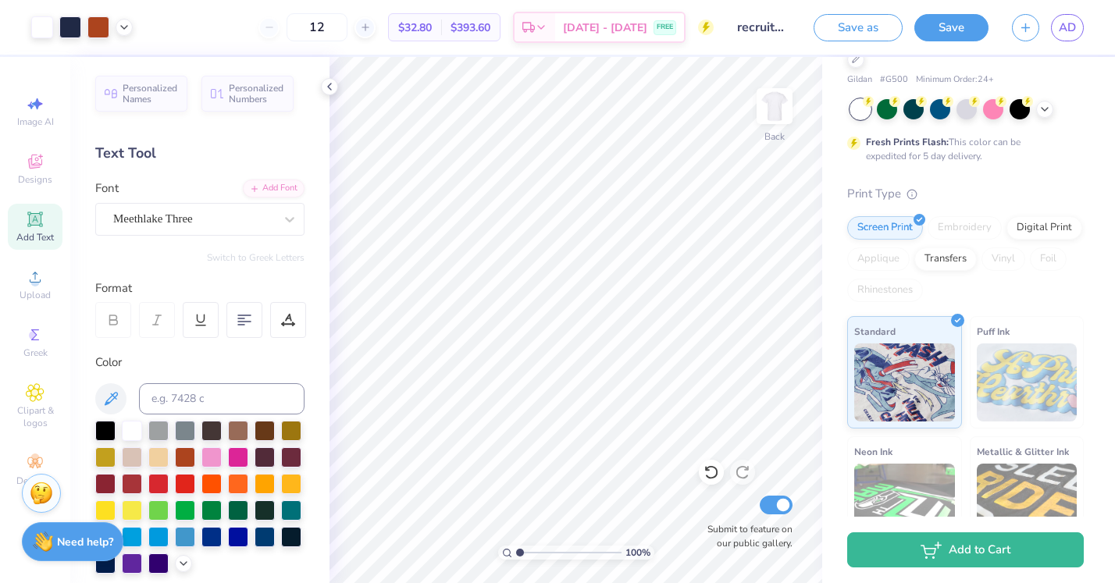
scroll to position [0, 0]
click at [347, 31] on input "12" at bounding box center [316, 27] width 61 height 28
type input "30"
click at [268, 37] on div "30 $16.75 Per Item $502.50 Total Est. Delivery [DATE] - [DATE] FREE" at bounding box center [428, 27] width 569 height 55
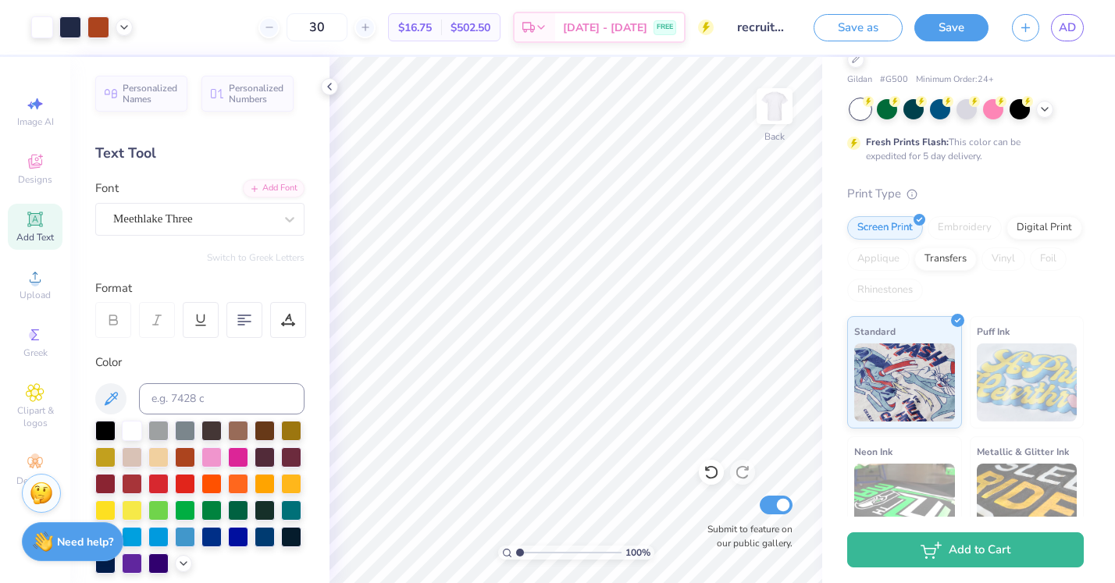
click at [432, 24] on span "$16.75" at bounding box center [415, 28] width 34 height 16
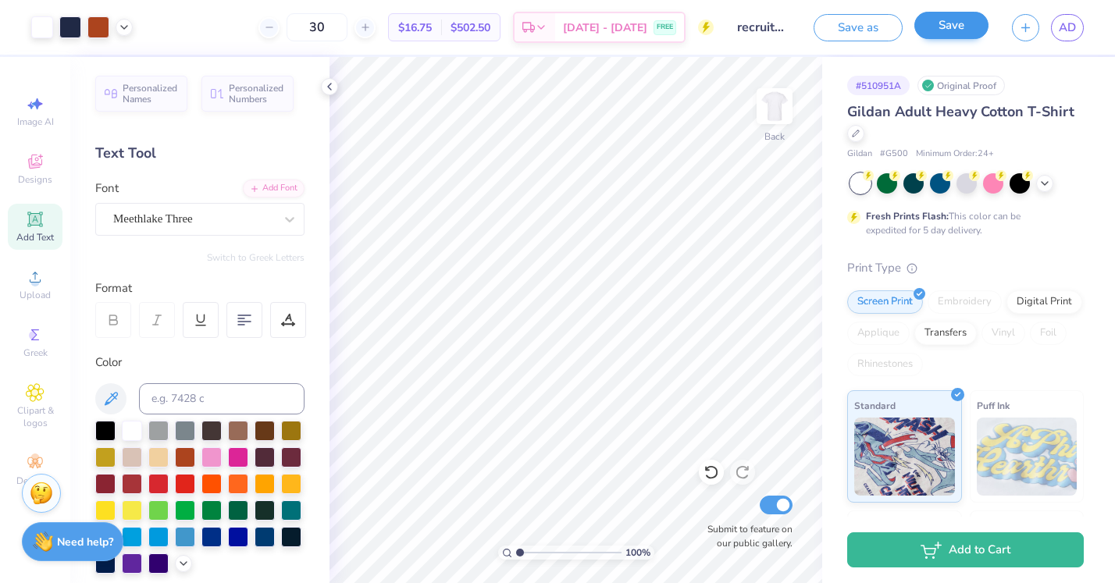
click at [935, 33] on button "Save" at bounding box center [951, 25] width 74 height 27
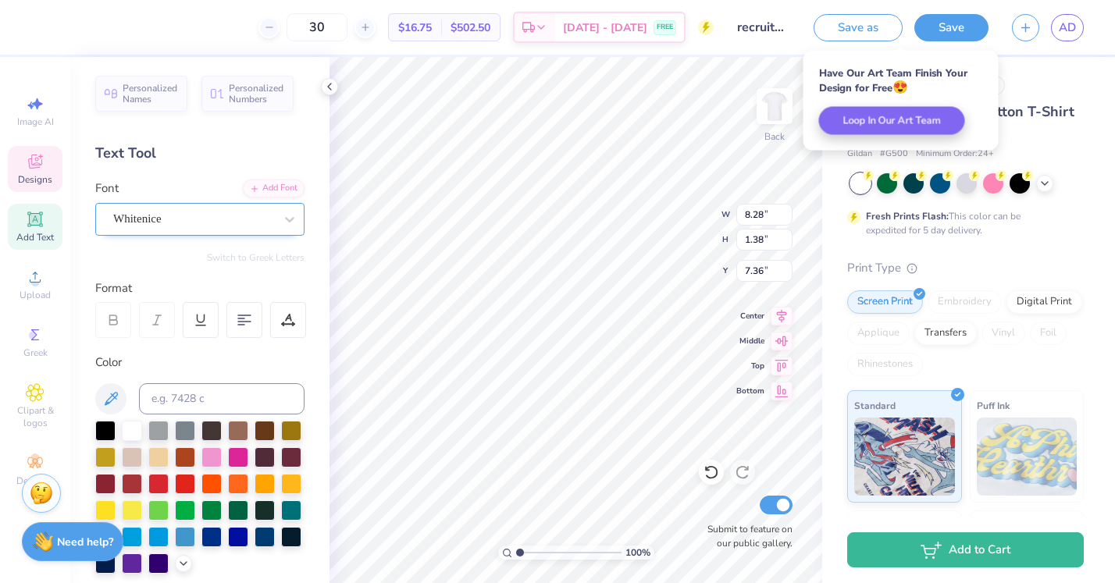
click at [219, 216] on div "Whitenice" at bounding box center [194, 219] width 164 height 24
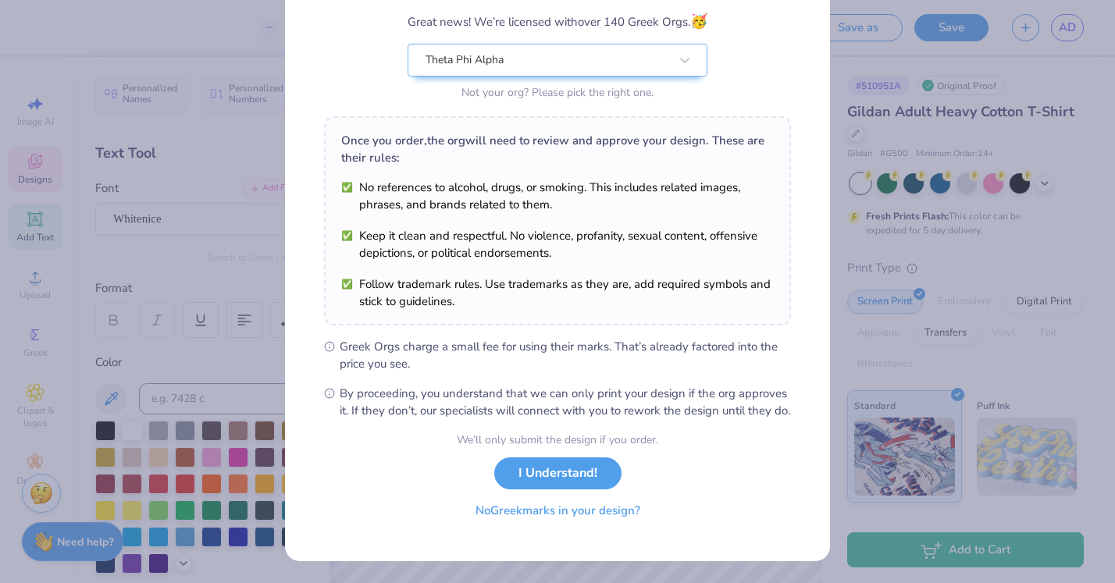
scroll to position [148, 0]
click at [589, 514] on button "No Greek marks in your design?" at bounding box center [557, 511] width 191 height 32
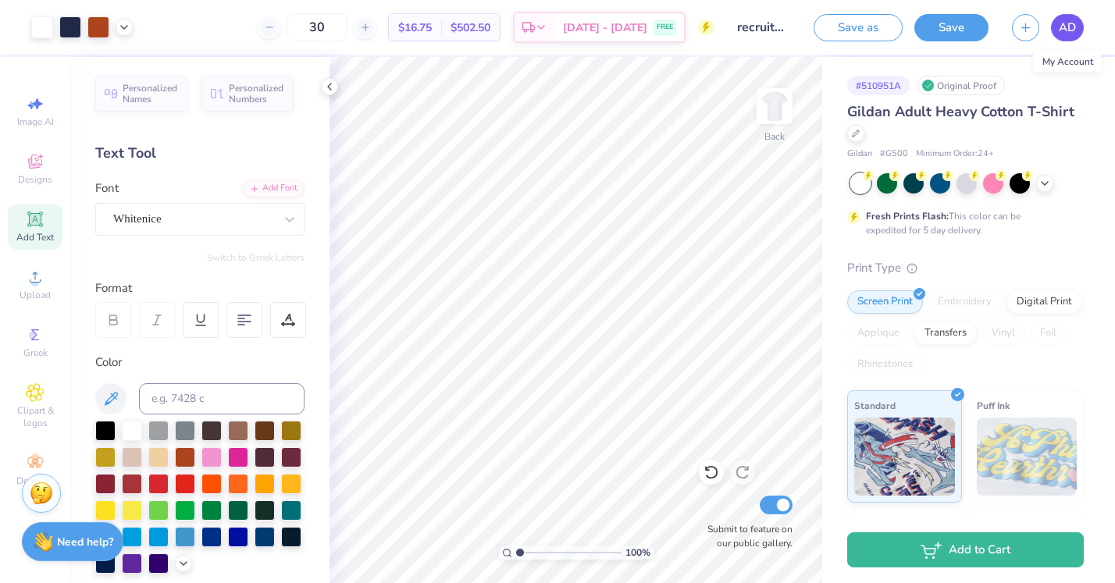
click at [1071, 26] on span "AD" at bounding box center [1067, 28] width 17 height 18
